Goal: Information Seeking & Learning: Learn about a topic

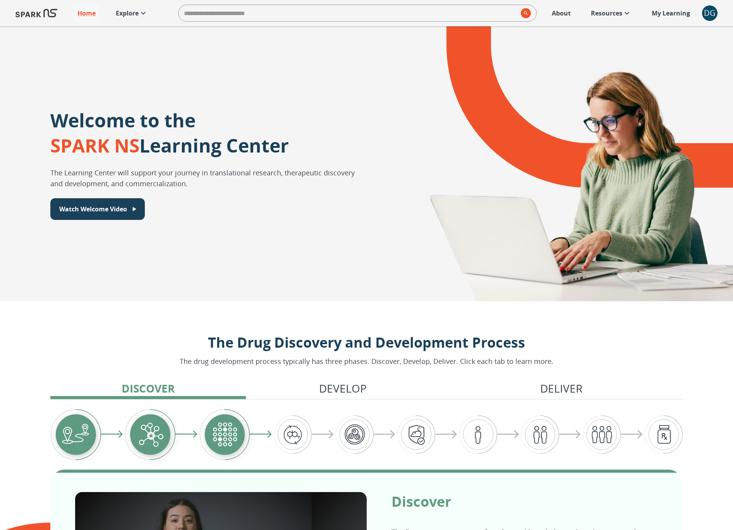
click at [710, 14] on div "DG" at bounding box center [709, 12] width 15 height 15
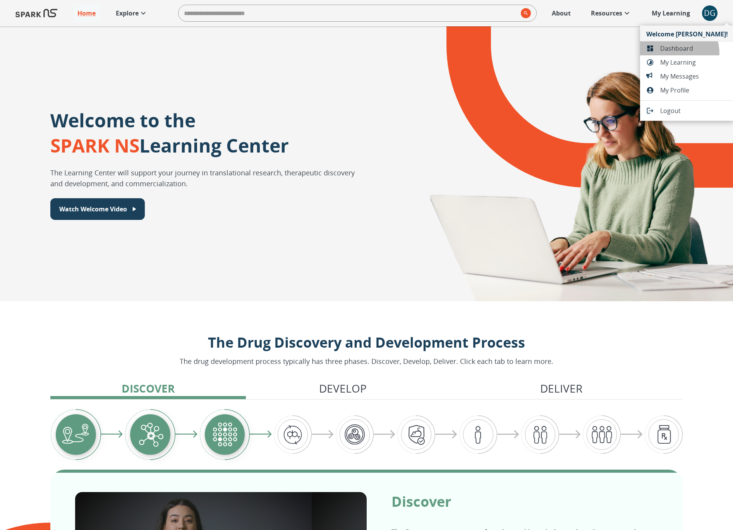
click at [675, 53] on li "Dashboard" at bounding box center [687, 48] width 94 height 14
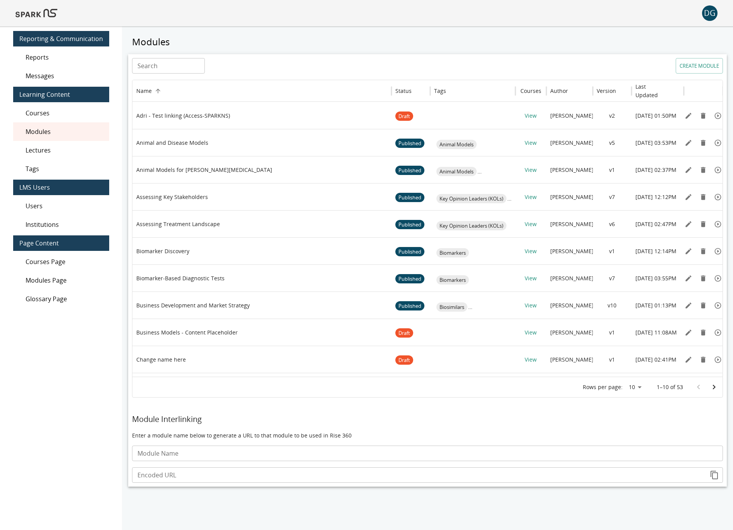
click at [44, 69] on div "Messages" at bounding box center [61, 76] width 96 height 19
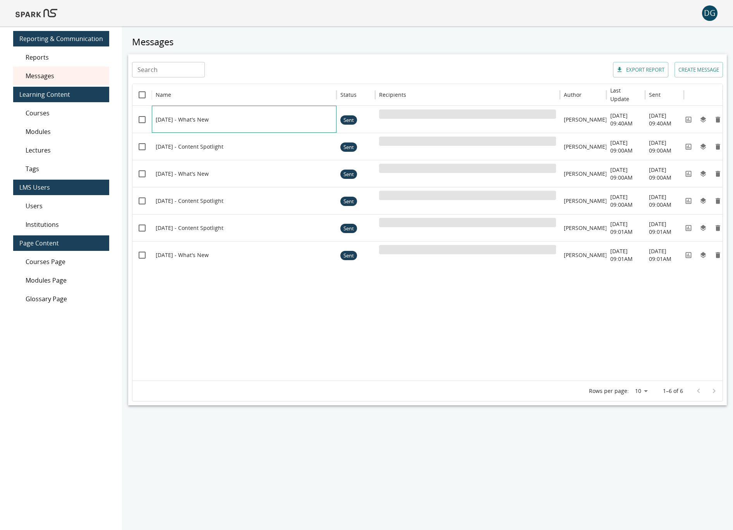
click at [191, 121] on div at bounding box center [248, 119] width 185 height 27
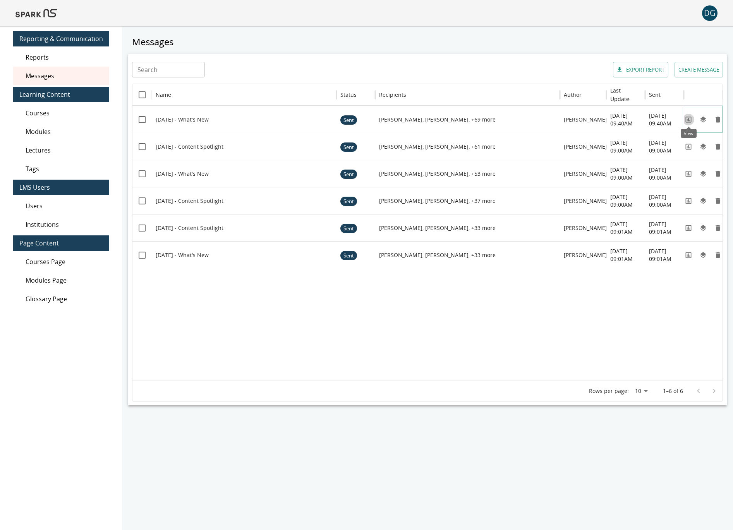
click at [686, 121] on icon "View" at bounding box center [688, 120] width 8 height 8
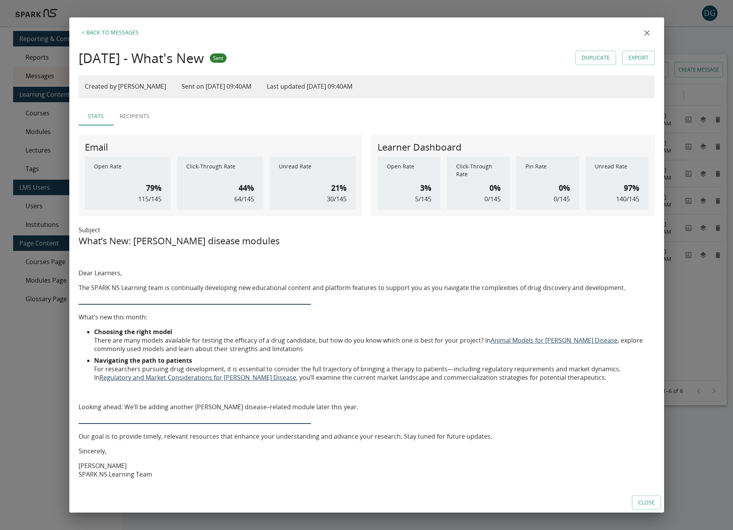
click at [647, 33] on icon "close" at bounding box center [646, 32] width 5 height 5
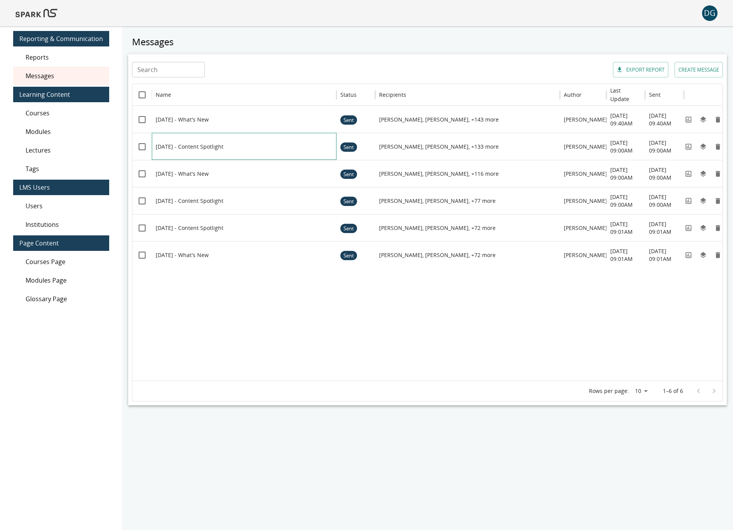
click at [247, 147] on div at bounding box center [248, 146] width 185 height 27
click at [688, 146] on icon "View" at bounding box center [688, 147] width 6 height 6
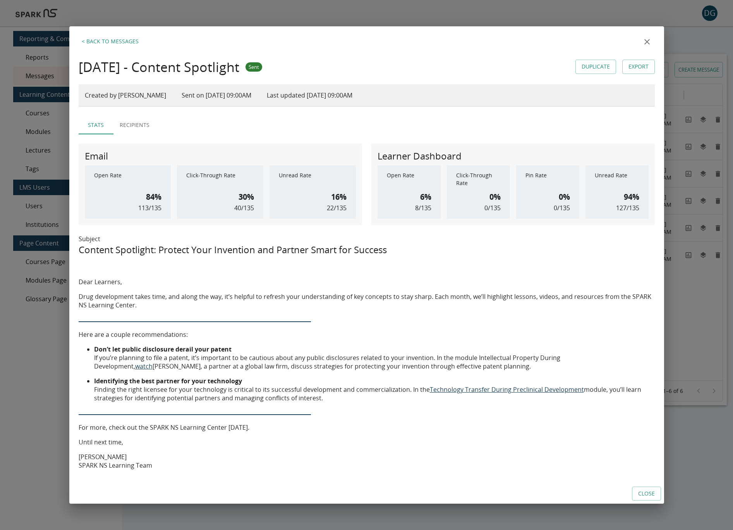
click at [646, 43] on icon "close" at bounding box center [646, 41] width 9 height 9
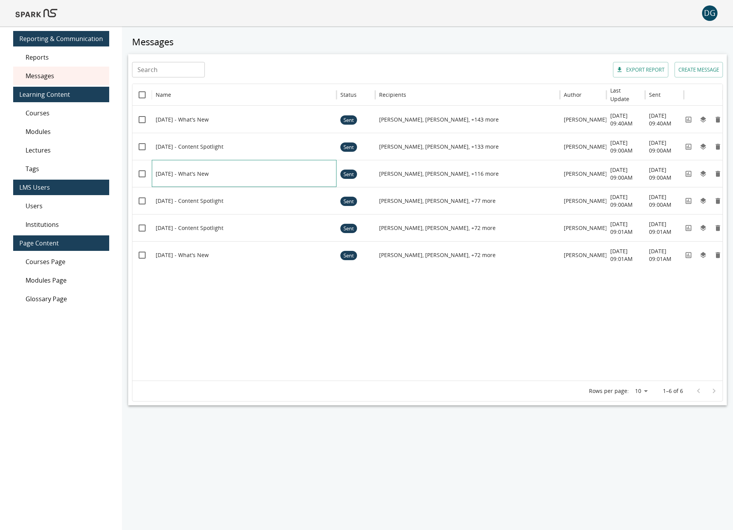
click at [257, 177] on div at bounding box center [248, 173] width 185 height 27
click at [191, 171] on div at bounding box center [248, 173] width 185 height 27
click at [683, 176] on div "08/04/25 09:00AM" at bounding box center [664, 173] width 39 height 27
click at [686, 175] on icon "View" at bounding box center [688, 174] width 6 height 6
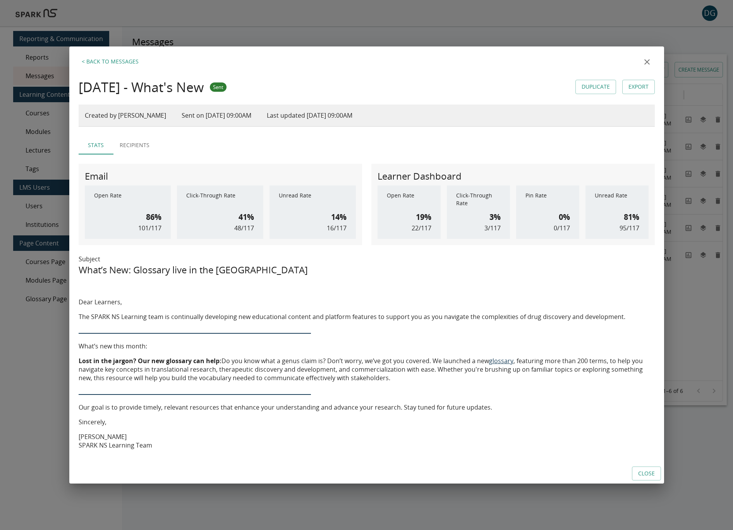
click at [644, 61] on icon "close" at bounding box center [646, 61] width 9 height 9
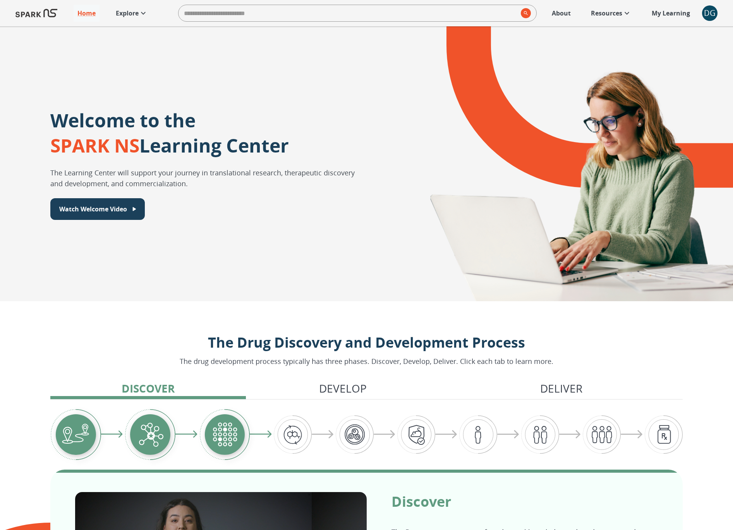
scroll to position [602, 0]
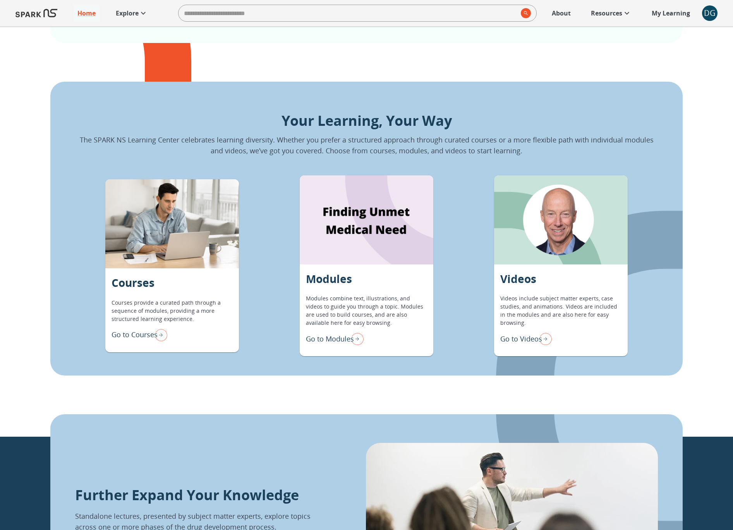
click at [338, 338] on p "Go to Modules" at bounding box center [330, 339] width 48 height 10
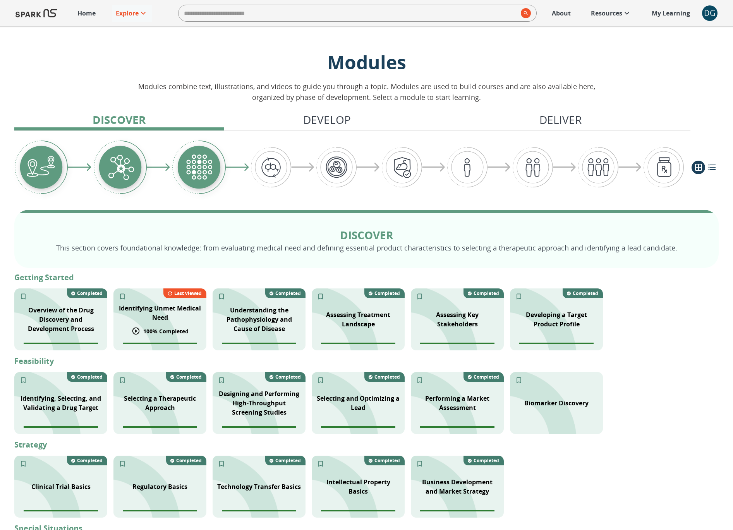
click at [185, 315] on p "Identifying Unmet Medical Need" at bounding box center [160, 312] width 84 height 19
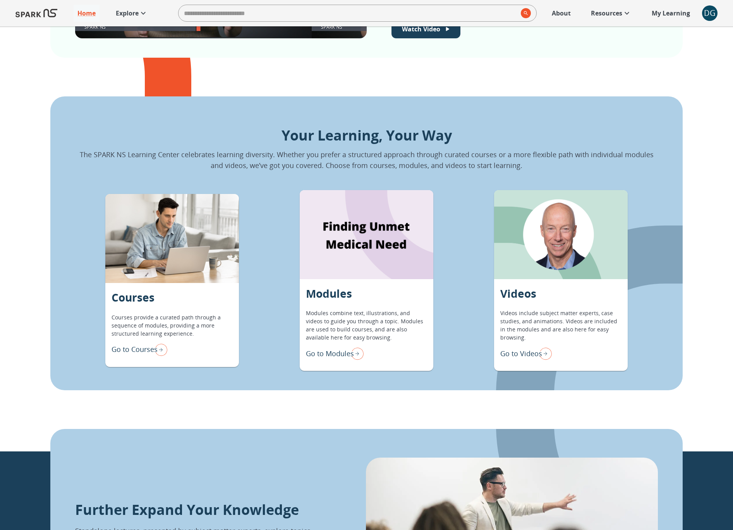
scroll to position [588, 0]
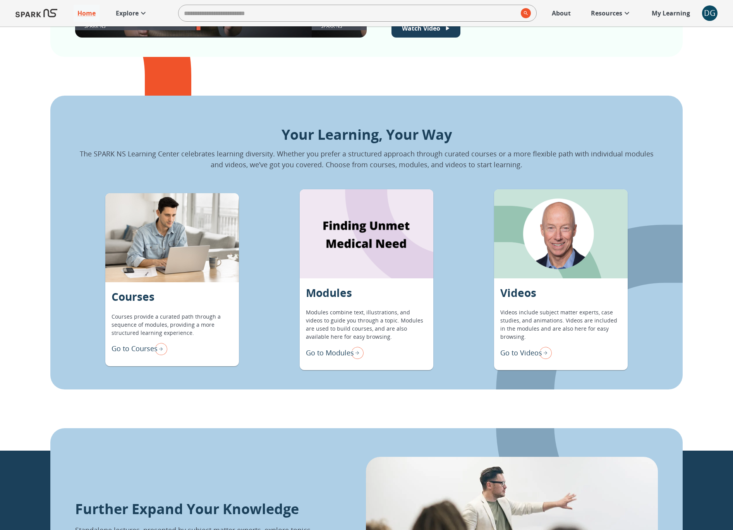
click at [333, 356] on p "Go to Modules" at bounding box center [330, 353] width 48 height 10
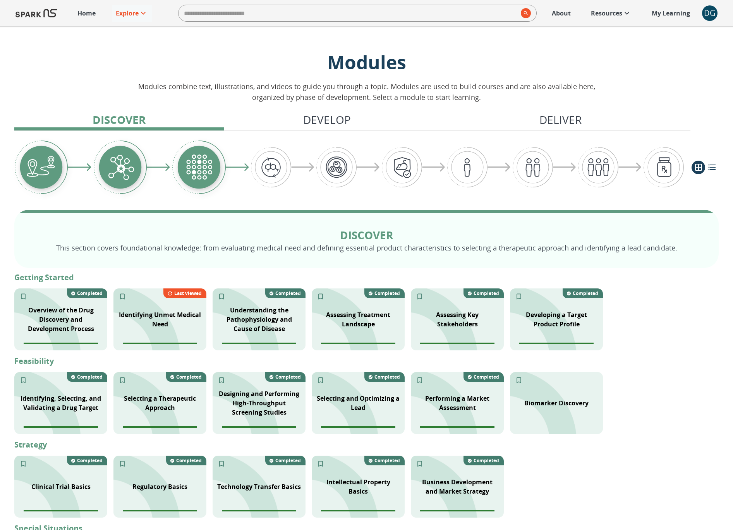
scroll to position [320, 0]
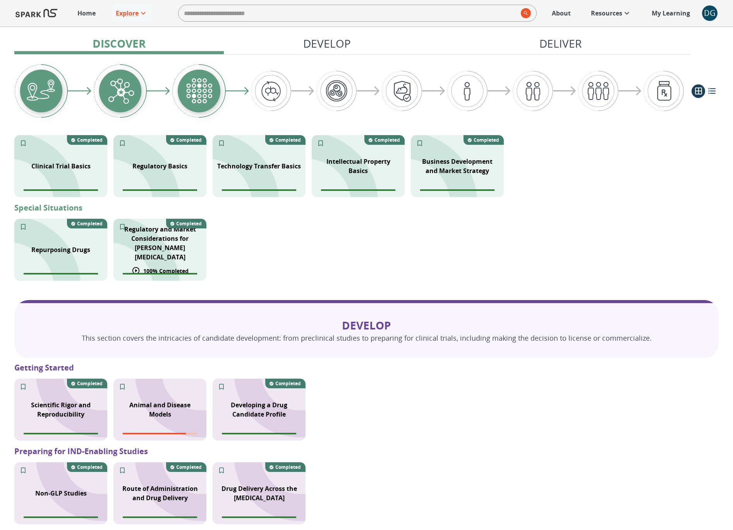
click at [144, 243] on p "Regulatory and Market Considerations for [PERSON_NAME][MEDICAL_DATA]" at bounding box center [160, 242] width 84 height 37
